Goal: Task Accomplishment & Management: Manage account settings

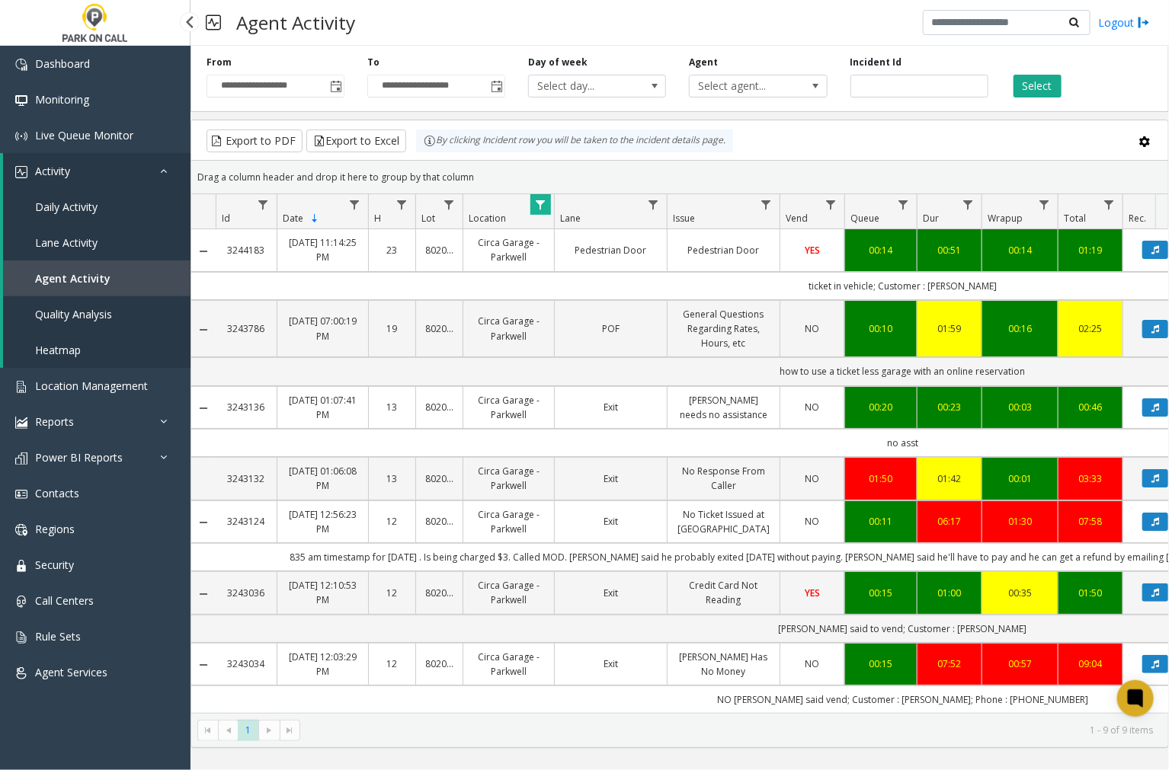
scroll to position [101, 0]
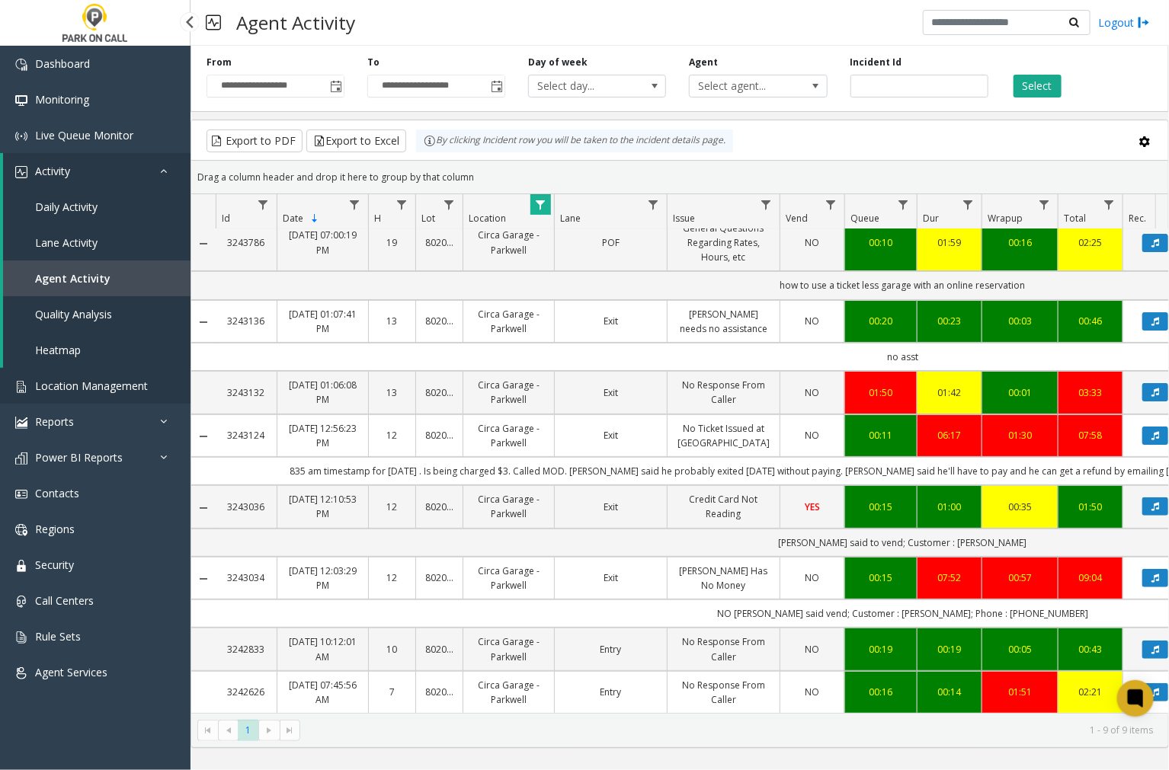
click at [94, 391] on span "Location Management" at bounding box center [91, 386] width 113 height 14
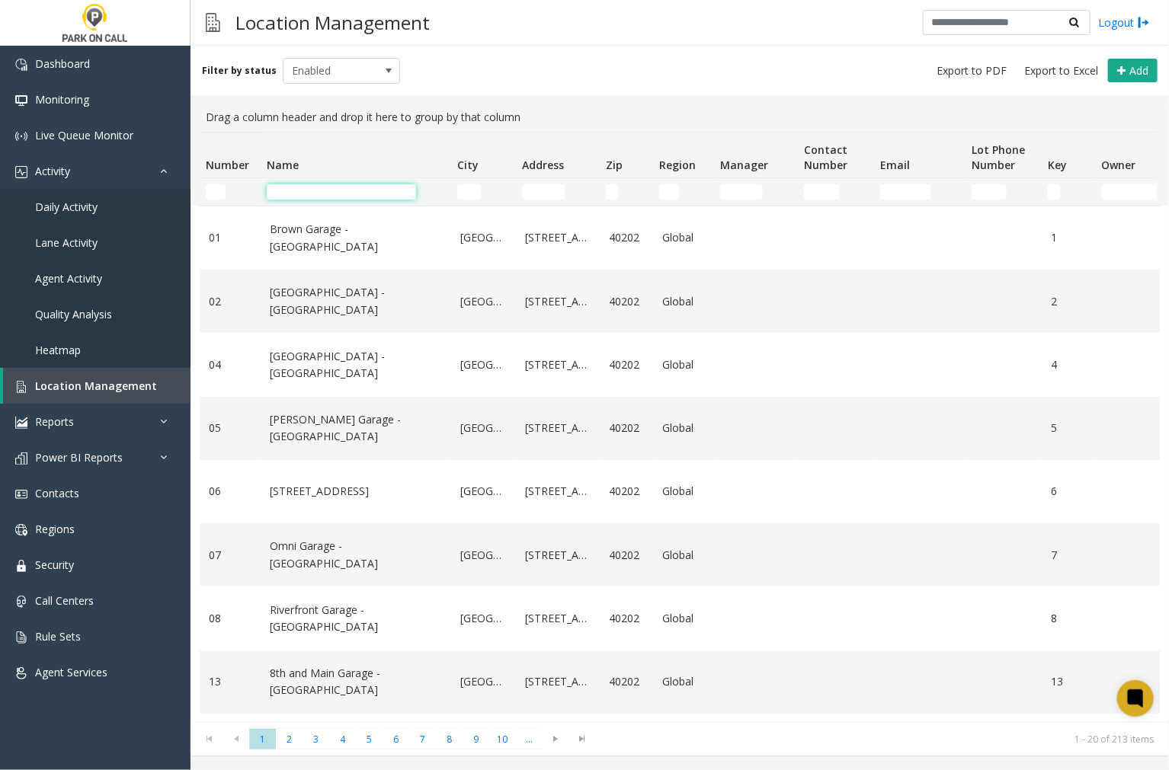
click at [306, 191] on input "Name Filter" at bounding box center [341, 191] width 149 height 15
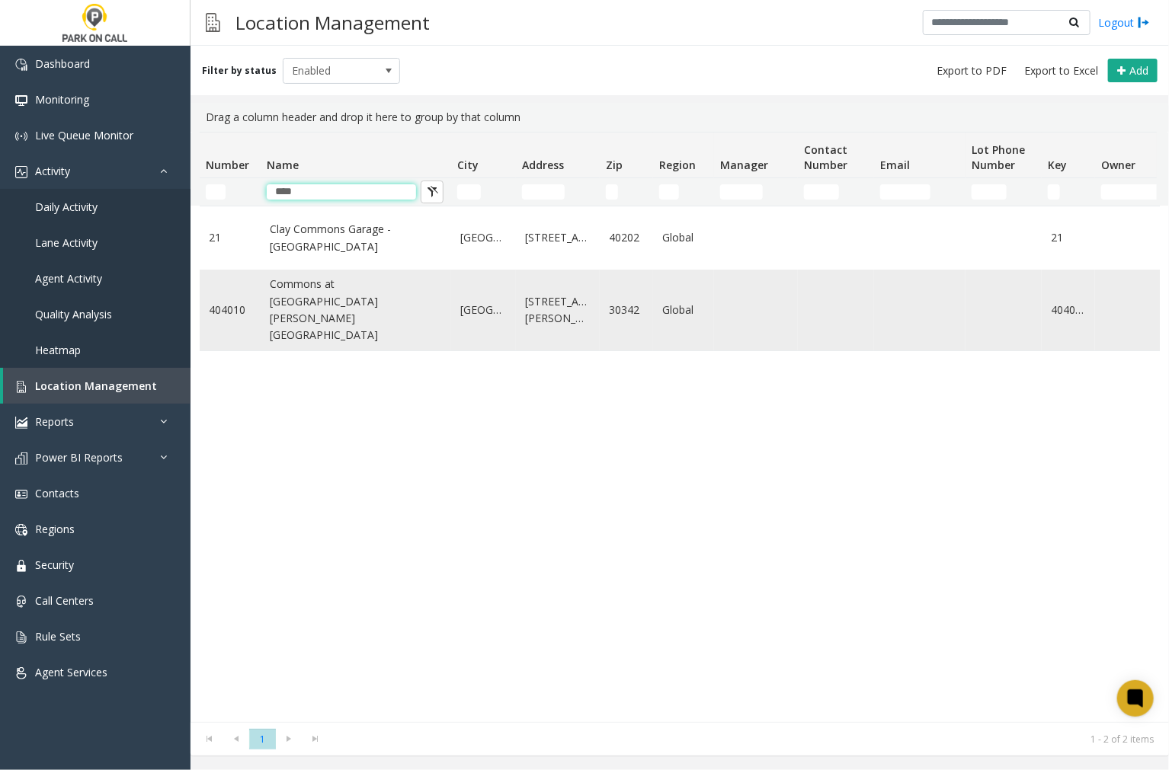
type input "****"
click at [318, 305] on link "Commons at [GEOGRAPHIC_DATA][PERSON_NAME] [GEOGRAPHIC_DATA]" at bounding box center [356, 310] width 172 height 69
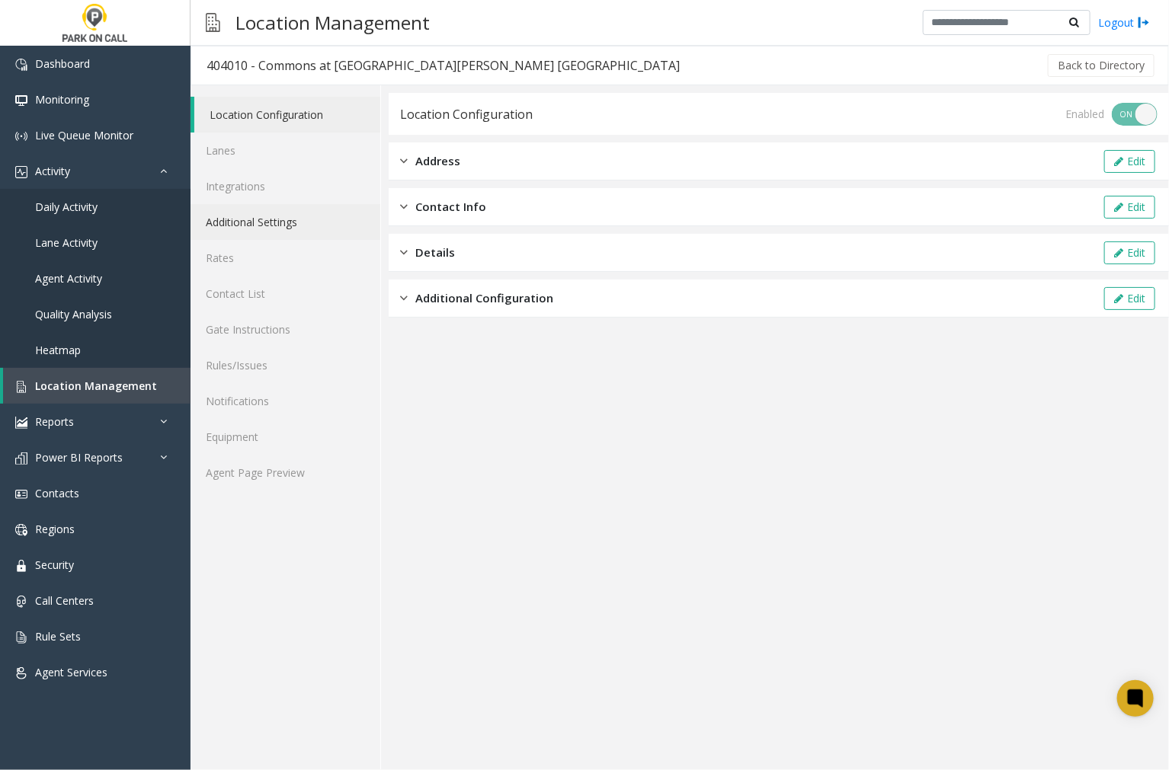
click at [270, 229] on link "Additional Settings" at bounding box center [285, 222] width 190 height 36
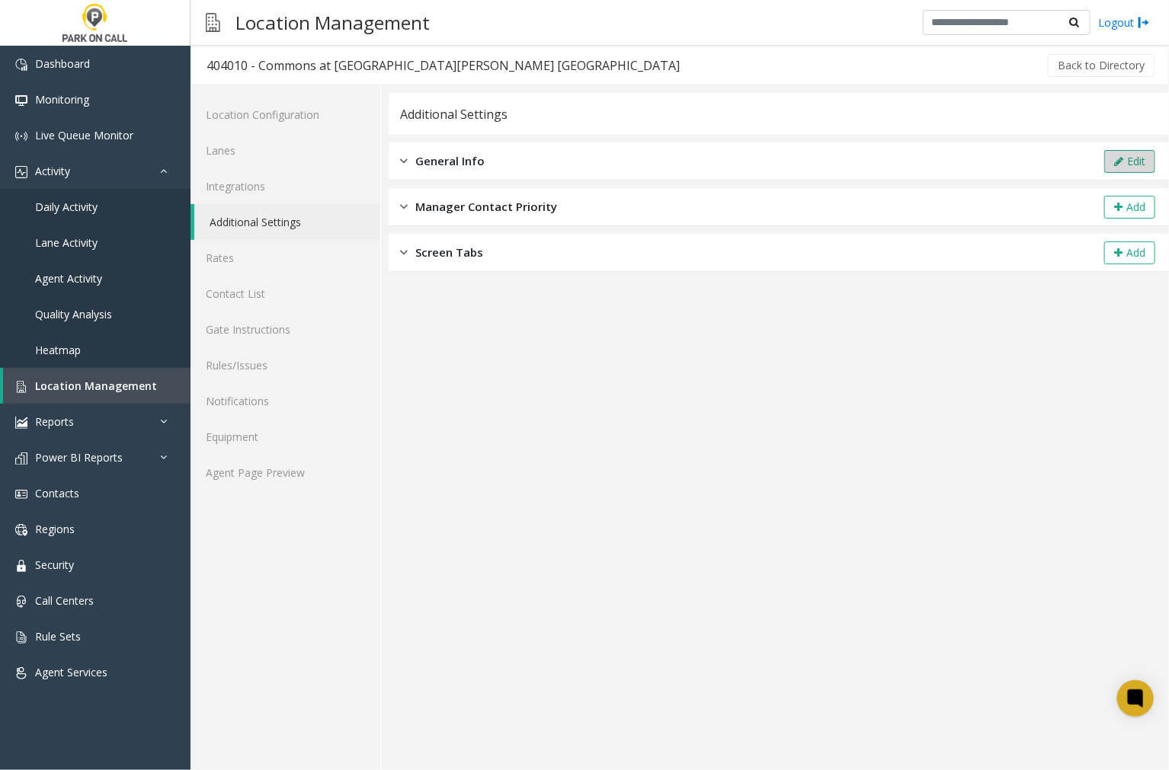
click at [1138, 160] on button "Edit" at bounding box center [1129, 161] width 51 height 23
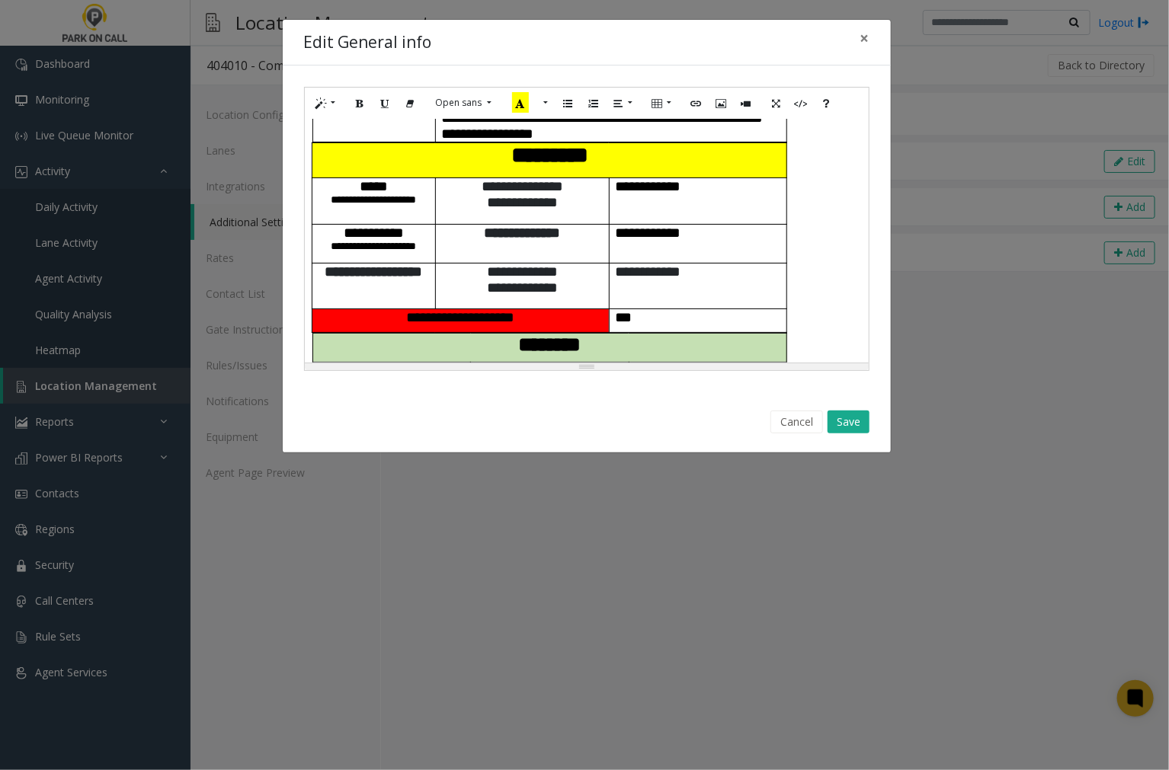
scroll to position [507, 0]
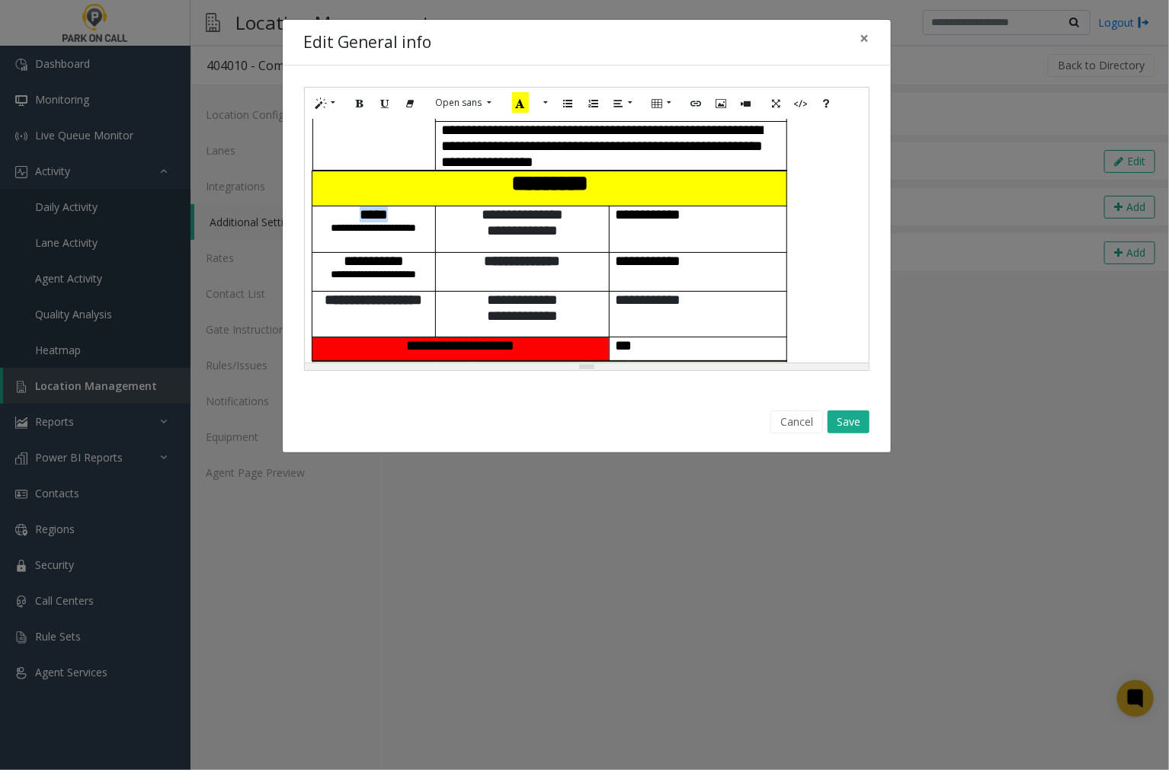
drag, startPoint x: 393, startPoint y: 214, endPoint x: 340, endPoint y: 211, distance: 53.4
click at [340, 211] on p "**********" at bounding box center [373, 219] width 111 height 27
paste div
click at [806, 423] on button "Cancel" at bounding box center [796, 422] width 53 height 23
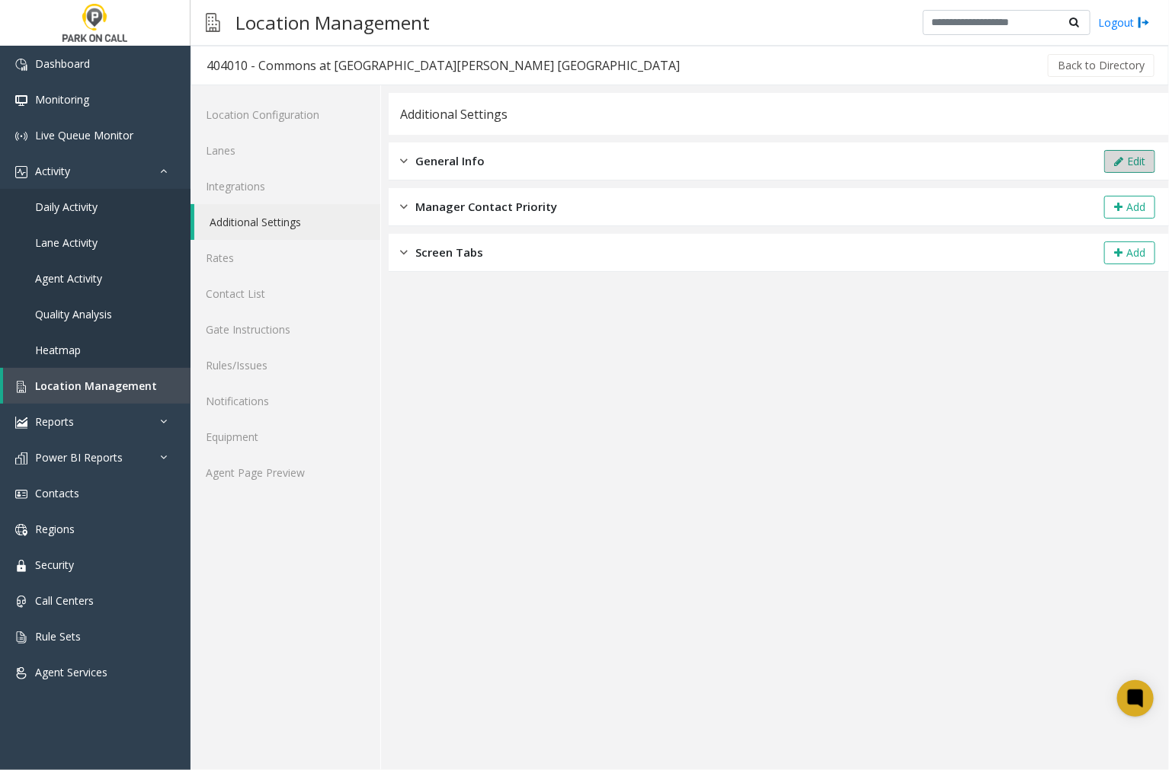
click at [1135, 158] on button "Edit" at bounding box center [1129, 161] width 51 height 23
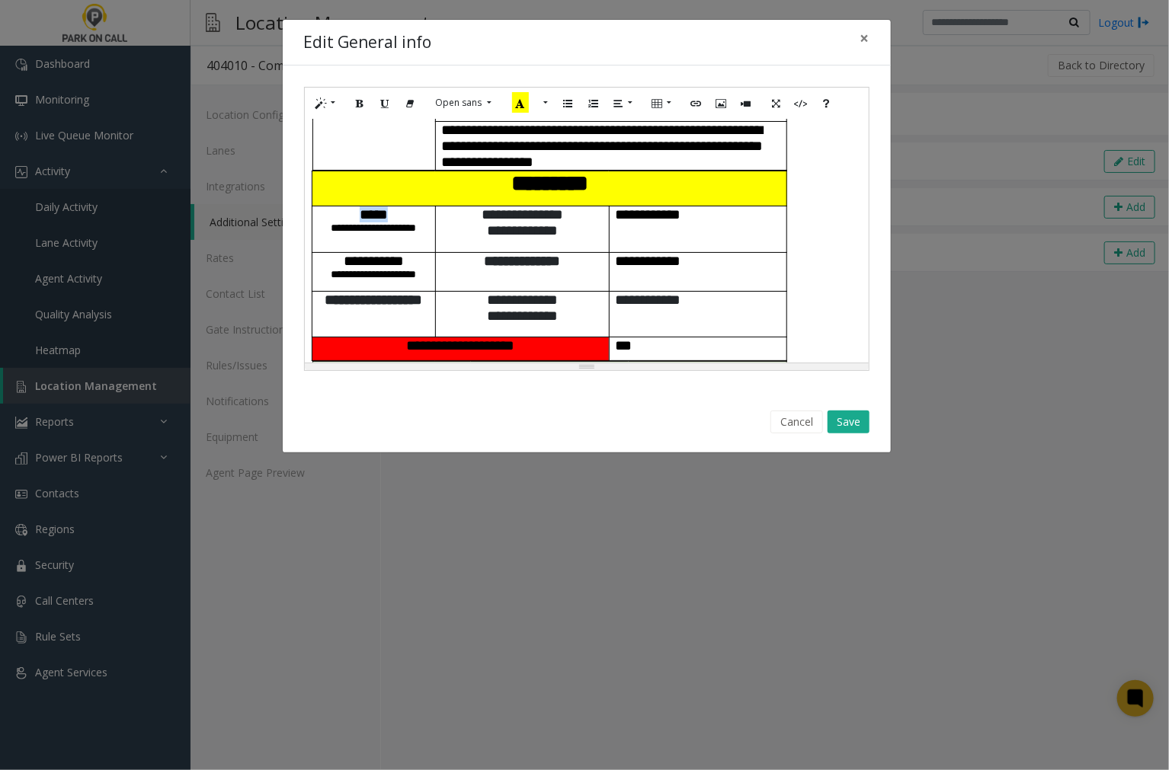
drag, startPoint x: 385, startPoint y: 213, endPoint x: 347, endPoint y: 212, distance: 38.9
click at [347, 212] on p "**********" at bounding box center [373, 219] width 111 height 27
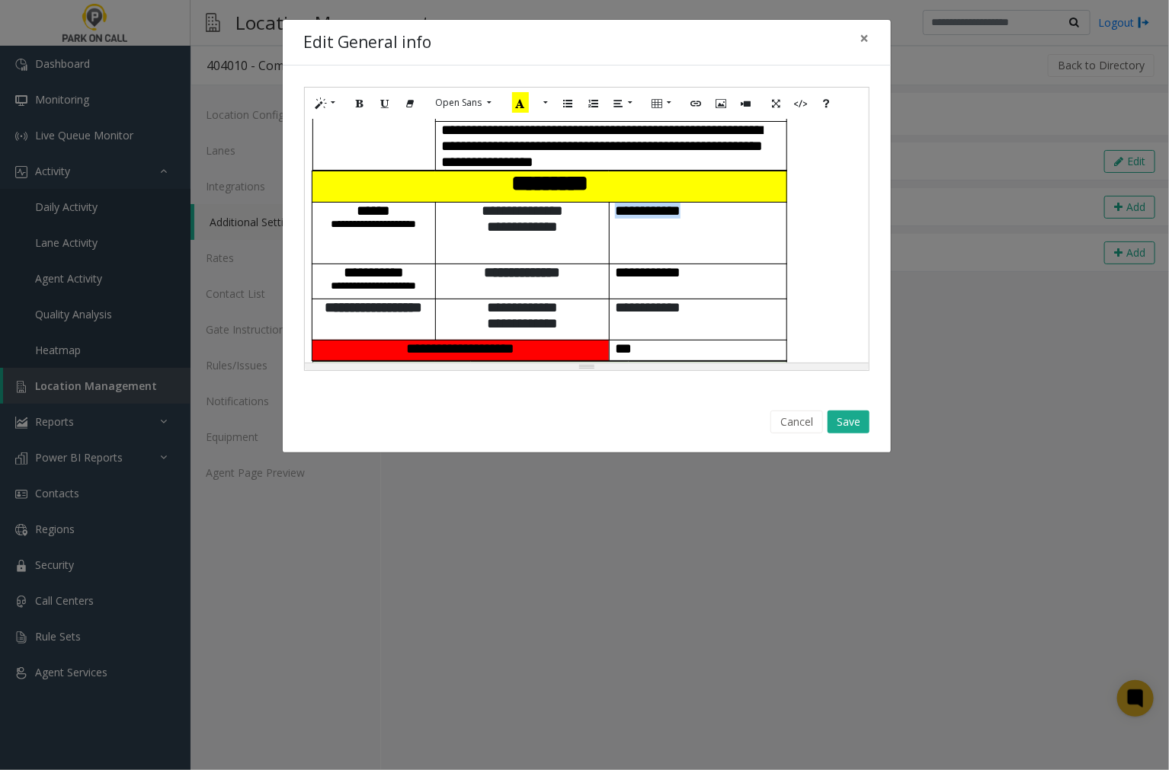
drag, startPoint x: 712, startPoint y: 214, endPoint x: 616, endPoint y: 214, distance: 96.8
click at [616, 214] on p "**********" at bounding box center [698, 211] width 166 height 16
click at [846, 420] on button "Save" at bounding box center [848, 422] width 42 height 23
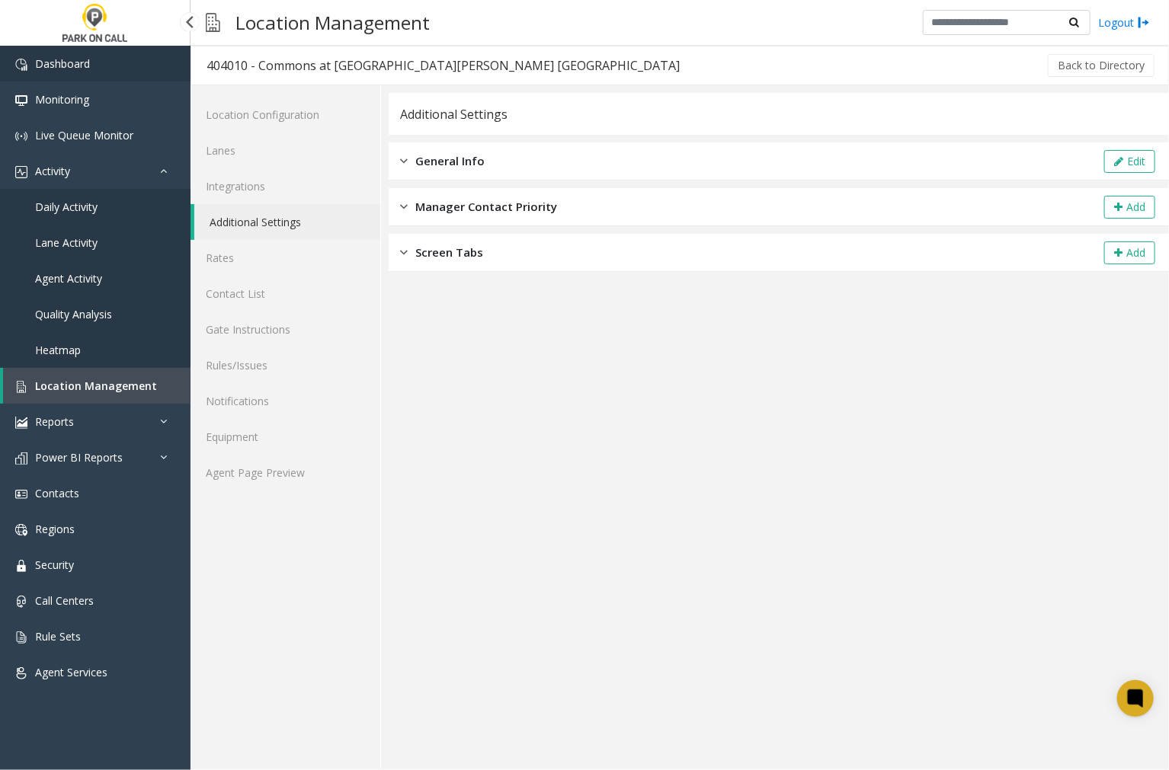
click at [56, 67] on span "Dashboard" at bounding box center [62, 63] width 55 height 14
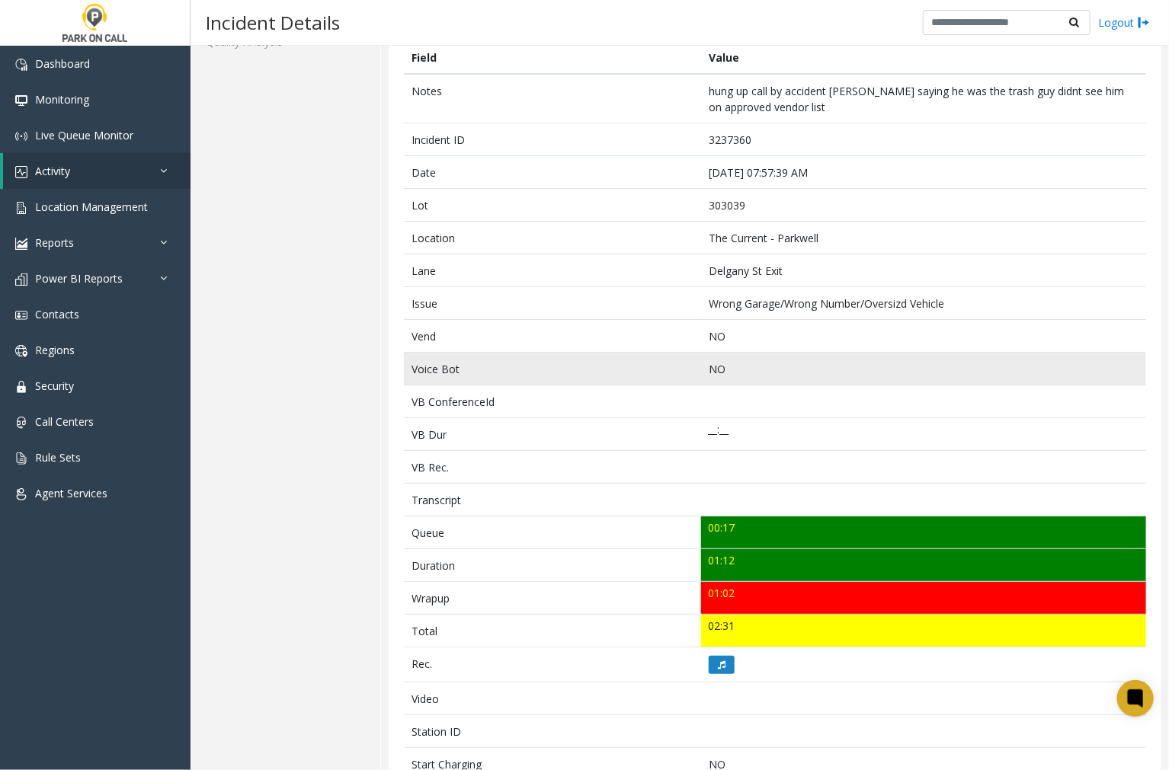
scroll to position [85, 0]
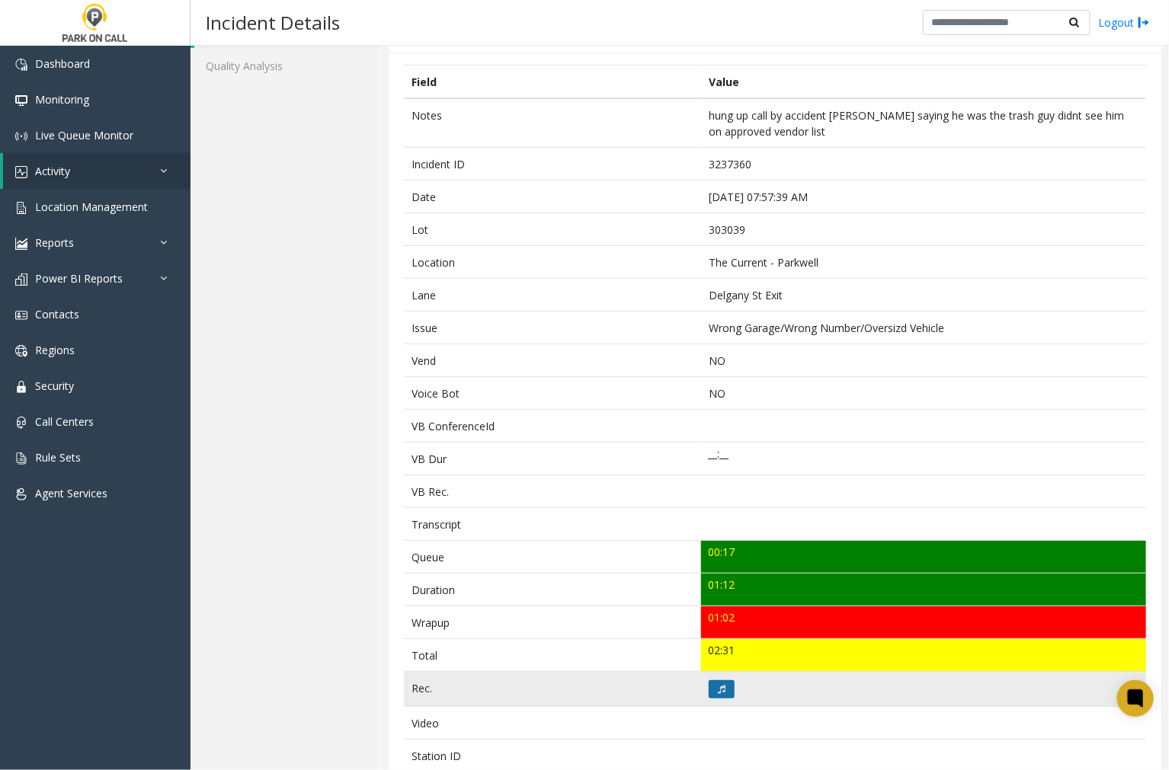
click at [720, 690] on icon at bounding box center [722, 689] width 8 height 9
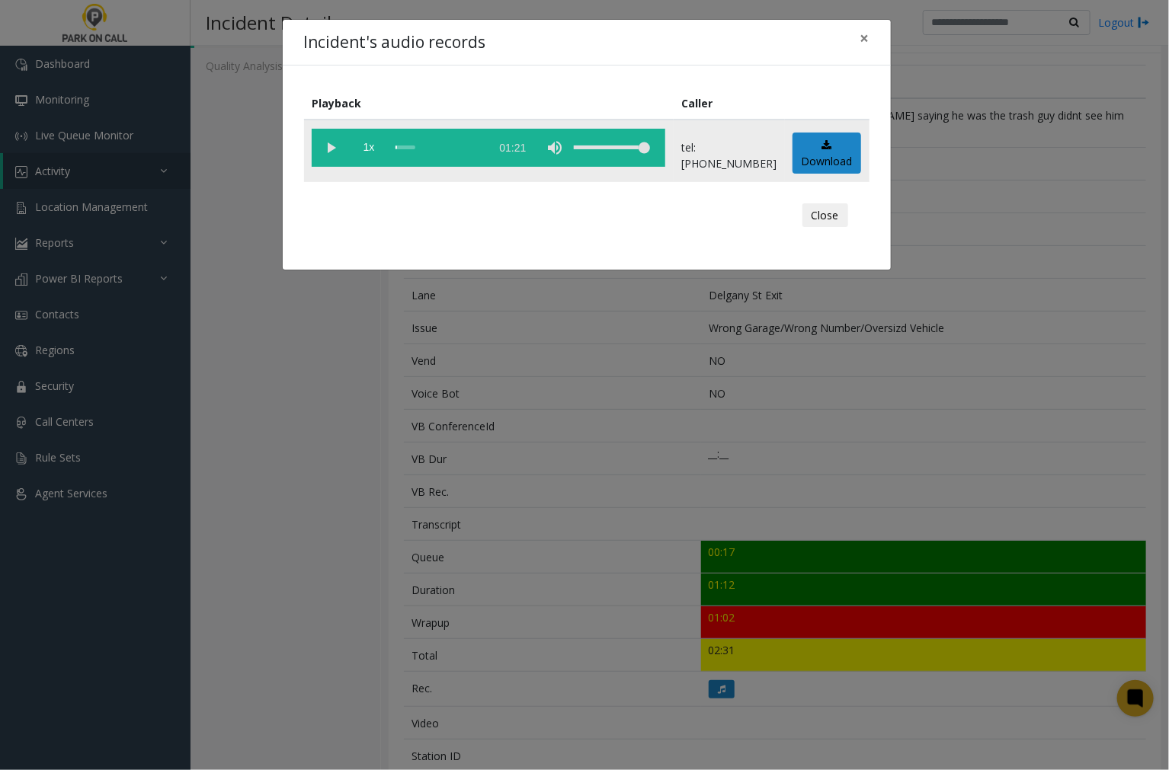
click at [328, 146] on vg-play-pause at bounding box center [331, 148] width 38 height 38
drag, startPoint x: 693, startPoint y: 27, endPoint x: 686, endPoint y: 324, distance: 296.4
click at [686, 324] on div "Incident's audio records × Playback Caller 1x 01:21 tel:3030399004 Download Clo…" at bounding box center [584, 385] width 1169 height 770
click at [645, 244] on div "Playback Caller 1x 01:21 tel:3030399004 Download Close" at bounding box center [587, 168] width 608 height 204
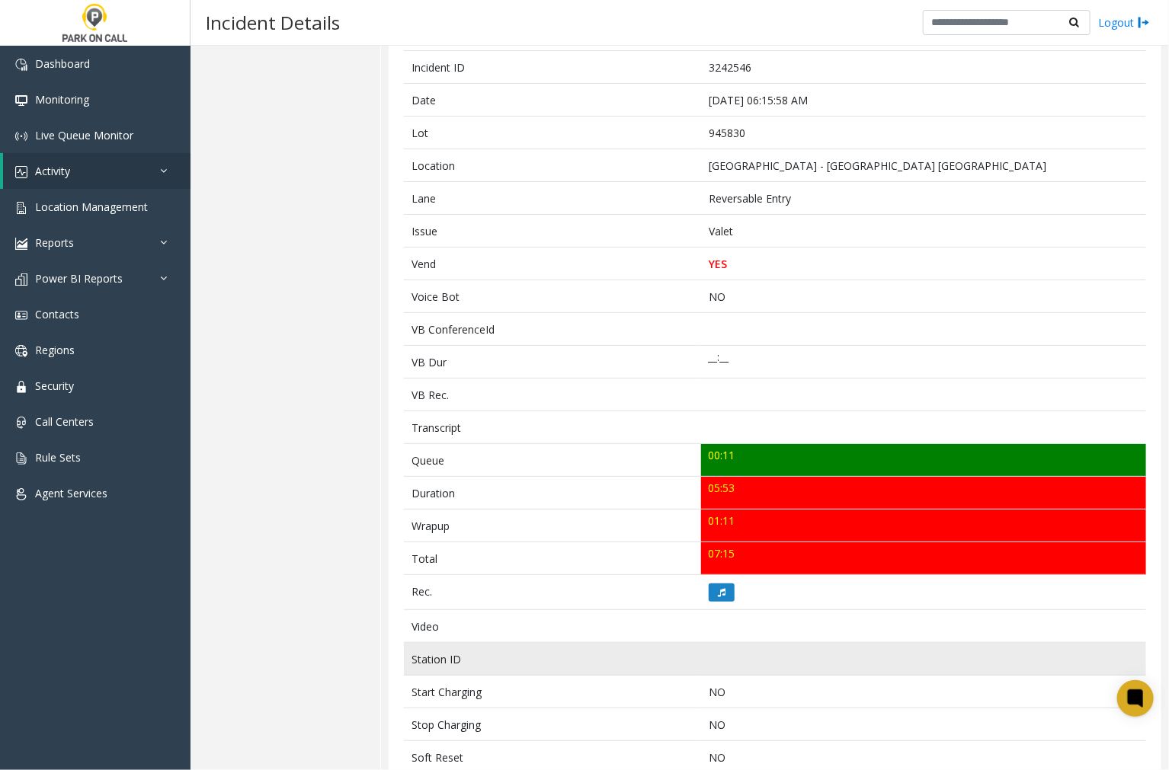
scroll to position [169, 0]
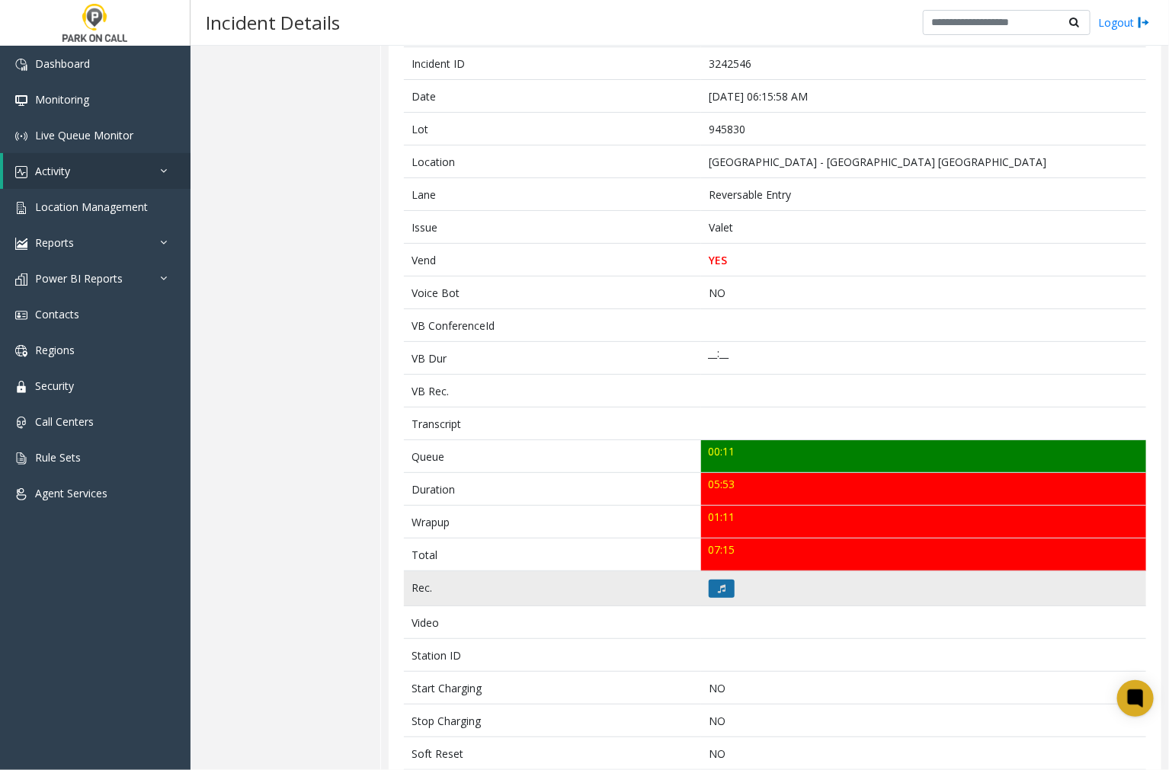
click at [718, 592] on icon at bounding box center [722, 588] width 8 height 9
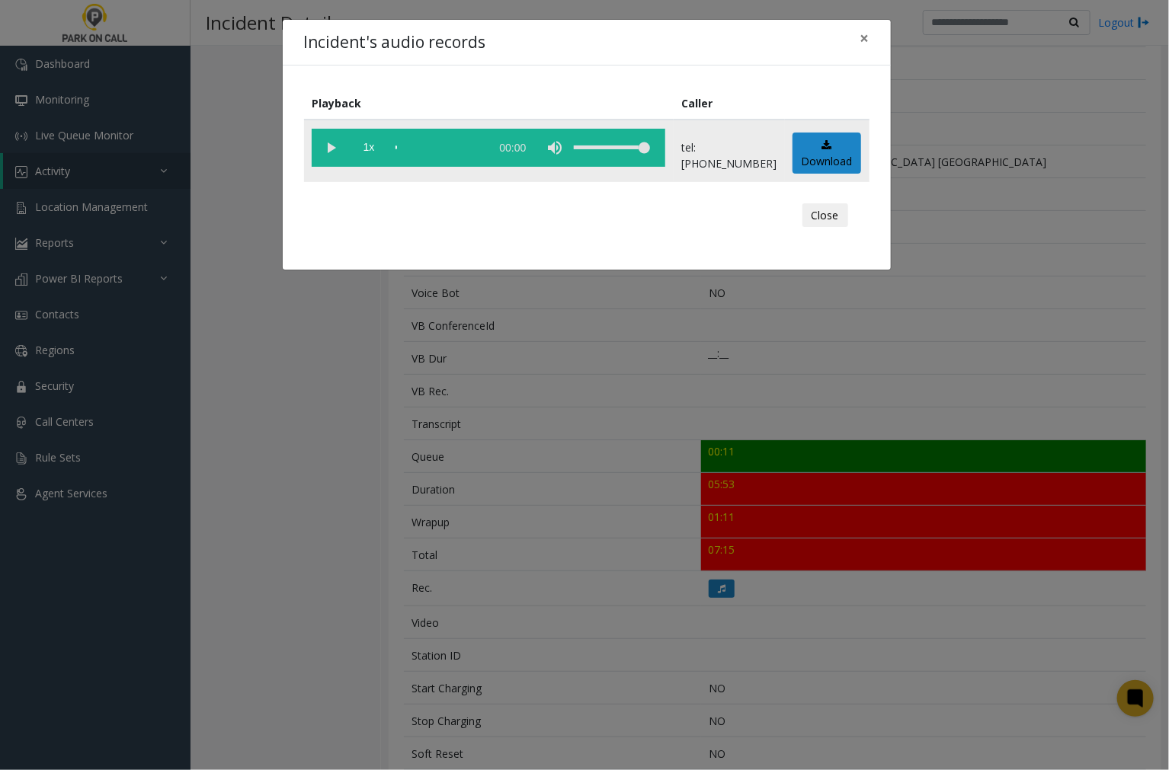
click at [329, 145] on vg-play-pause at bounding box center [331, 148] width 38 height 38
click at [183, 262] on div "Incident's audio records × Playback Caller 1x 05:56 tel:9458309002 Download Clo…" at bounding box center [584, 385] width 1169 height 770
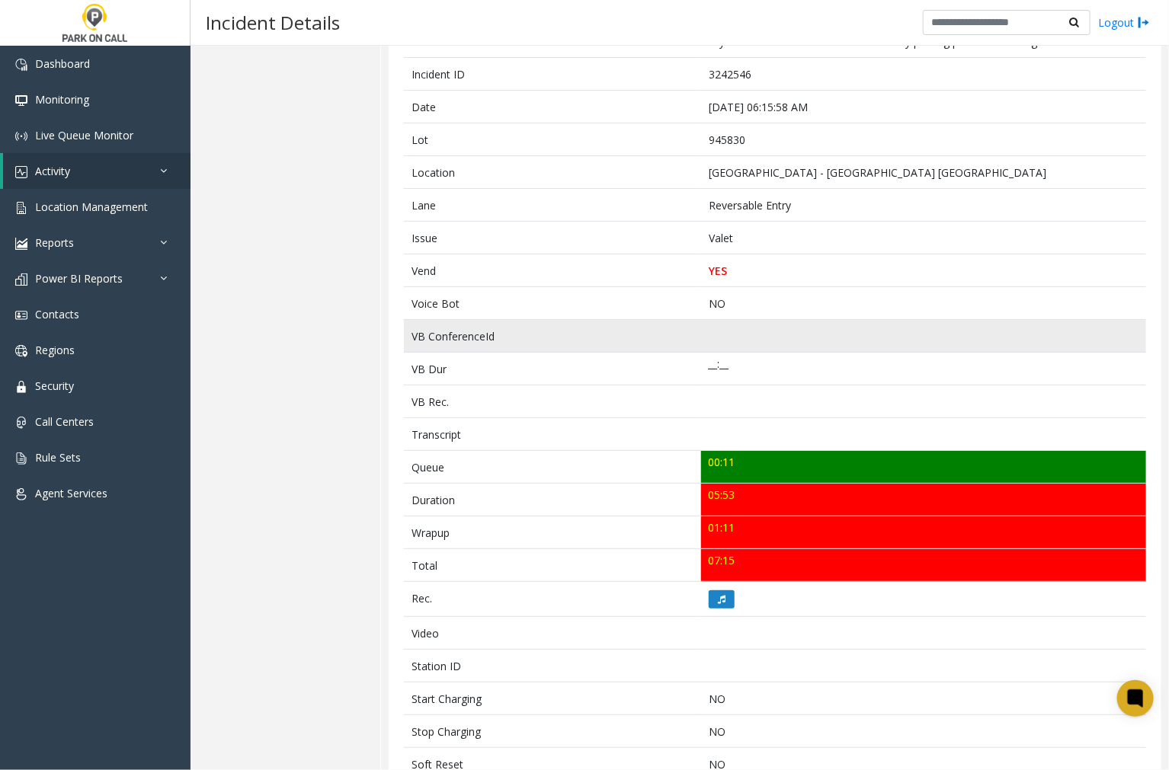
scroll to position [62, 0]
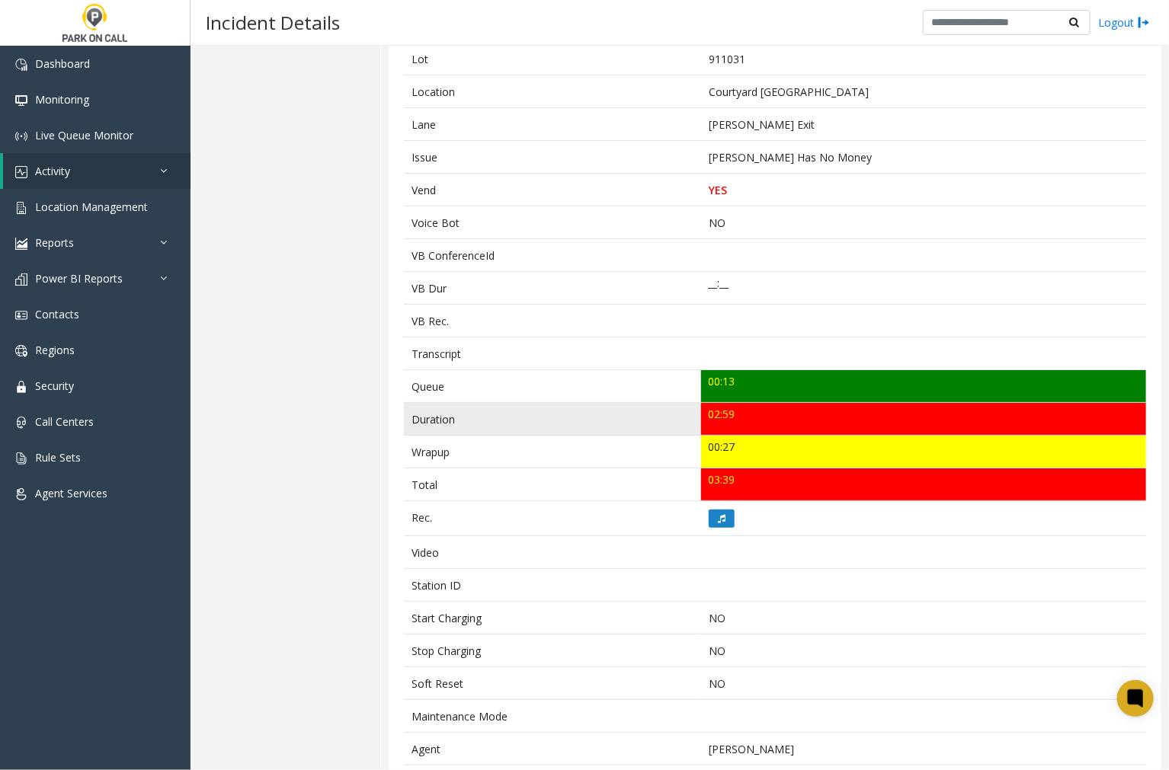
scroll to position [254, 0]
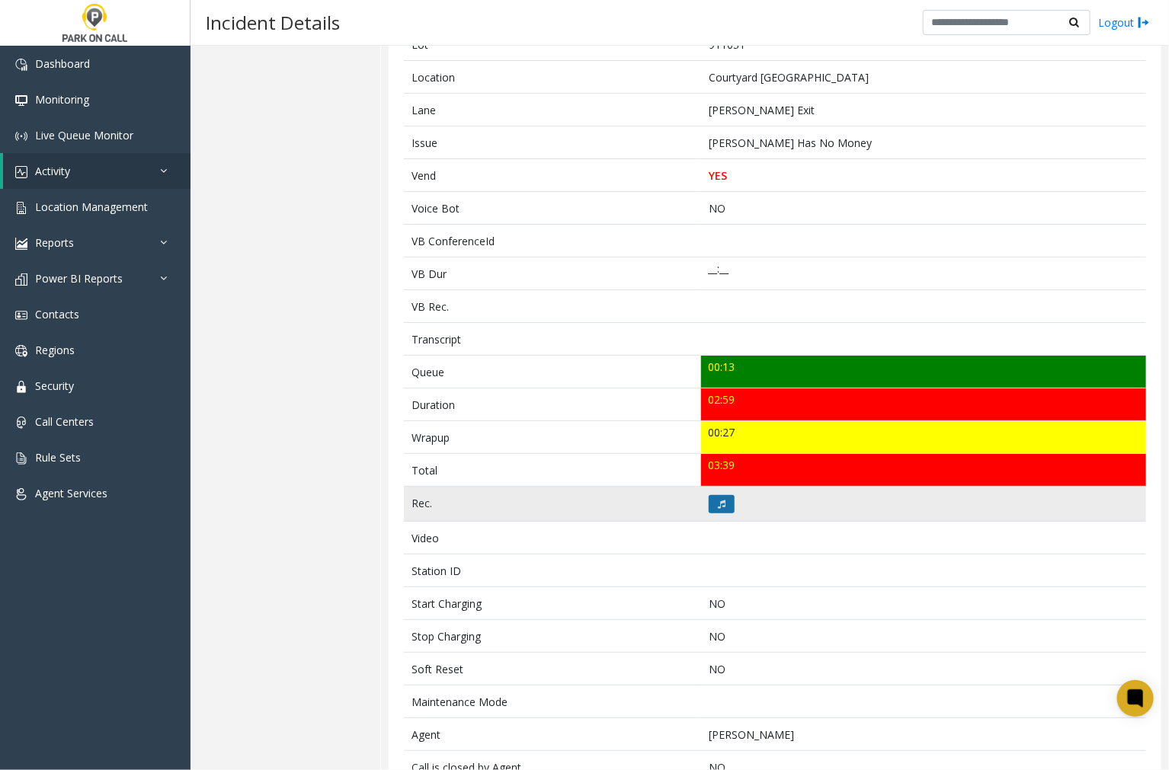
click at [720, 507] on icon at bounding box center [722, 504] width 8 height 9
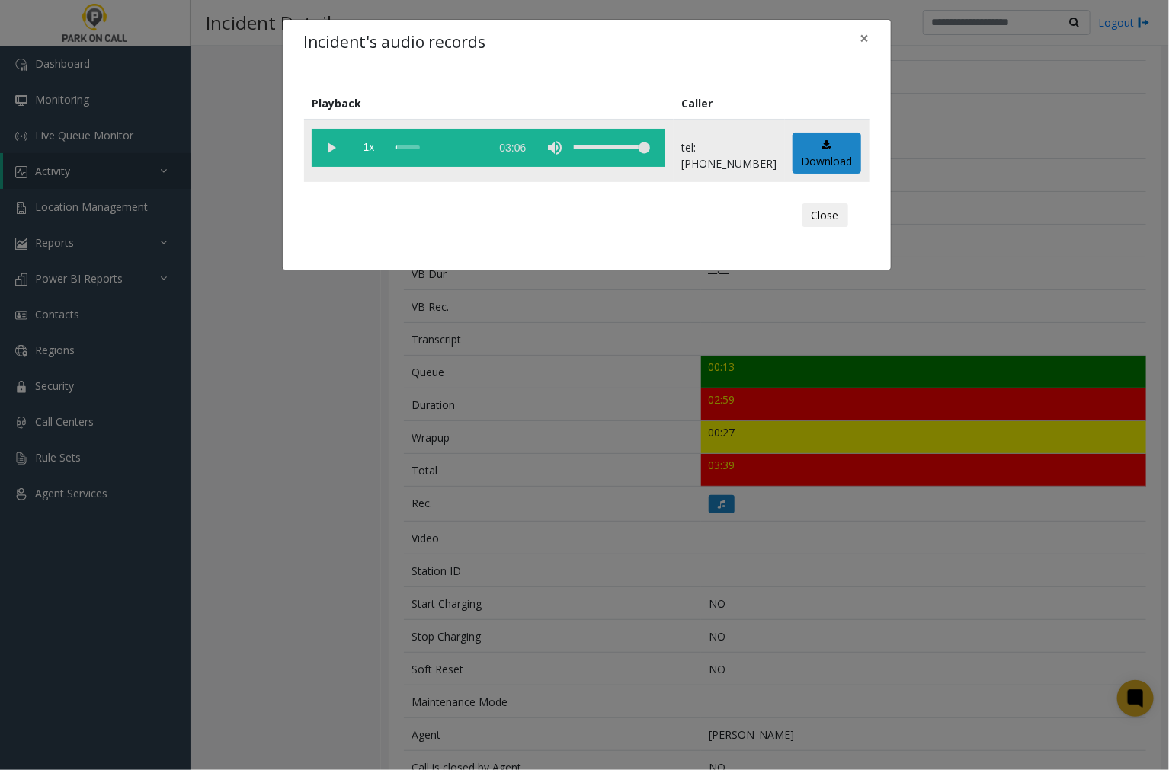
click at [332, 147] on vg-play-pause at bounding box center [331, 148] width 38 height 38
click at [396, 146] on div "scrub bar" at bounding box center [438, 148] width 87 height 38
click at [865, 39] on span "×" at bounding box center [864, 37] width 9 height 21
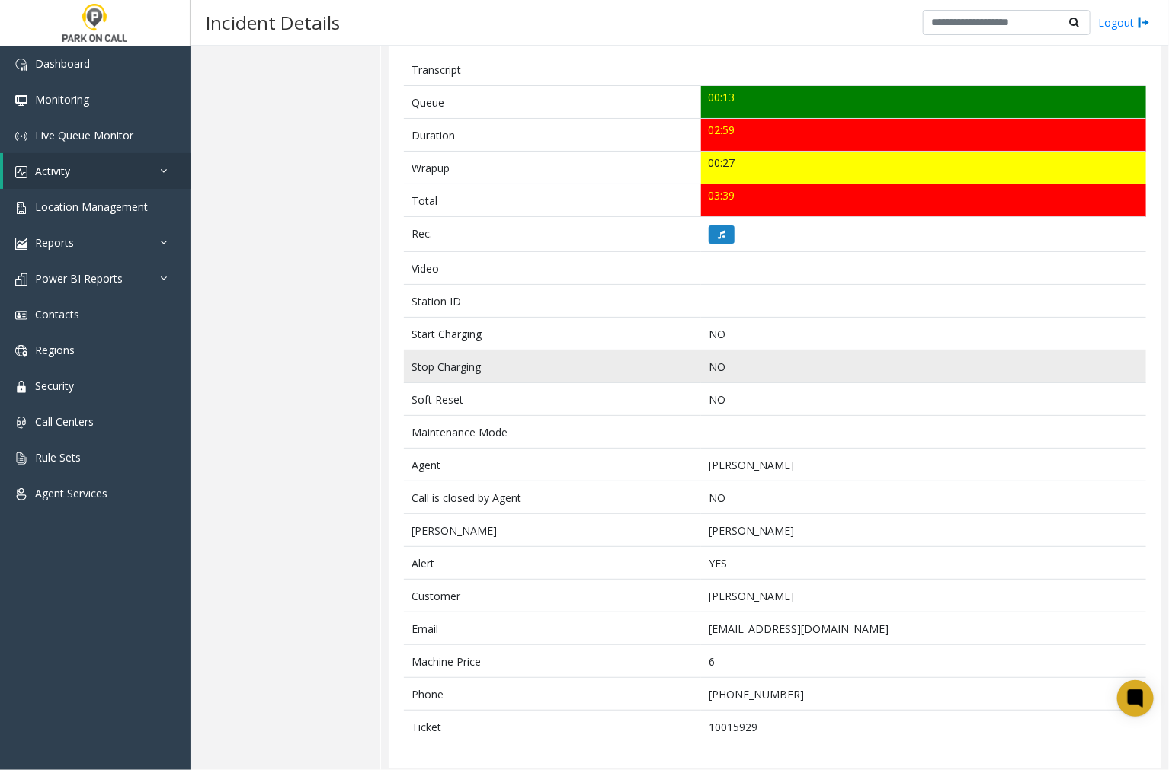
scroll to position [531, 0]
